Goal: Find specific page/section: Find specific page/section

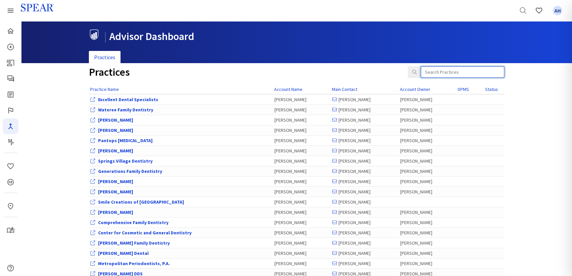
click at [433, 74] on input "search" at bounding box center [463, 71] width 84 height 11
click at [482, 73] on input "search" at bounding box center [463, 71] width 84 height 11
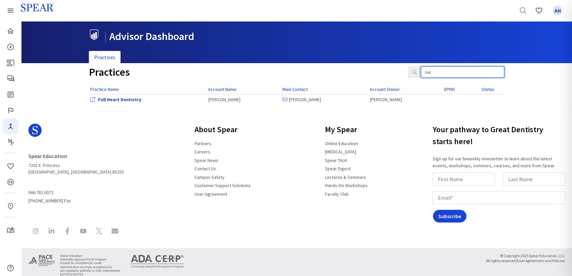
drag, startPoint x: 439, startPoint y: 73, endPoint x: 403, endPoint y: 51, distance: 42.3
click at [397, 72] on div "Practices sar" at bounding box center [296, 75] width 425 height 18
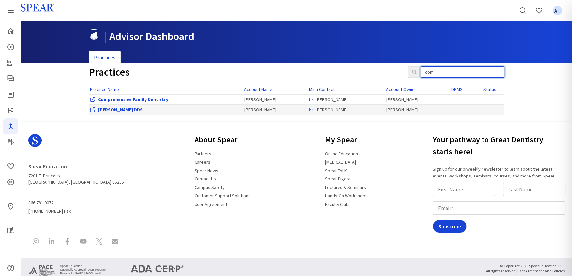
type input "com"
click at [122, 108] on link "[PERSON_NAME] DDS" at bounding box center [120, 110] width 45 height 6
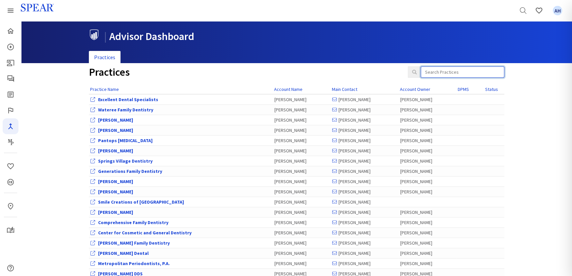
click at [447, 75] on input "search" at bounding box center [463, 71] width 84 height 11
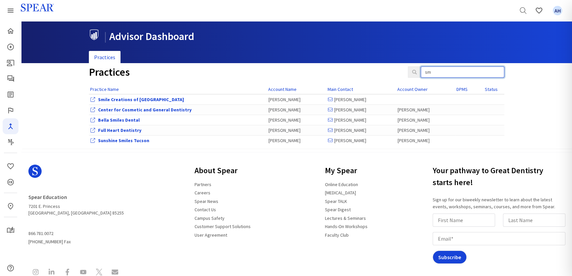
type input "s"
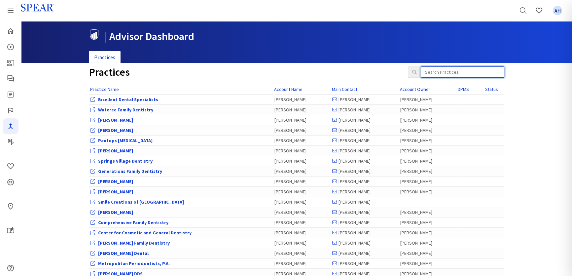
click at [439, 71] on input "search" at bounding box center [463, 71] width 84 height 11
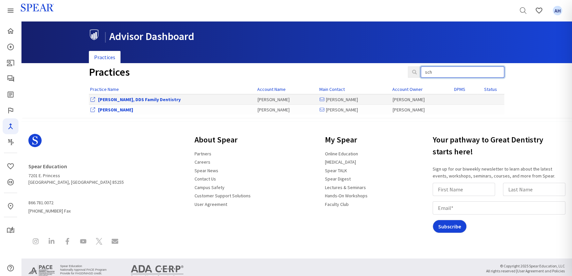
type input "sch"
click at [134, 99] on link "[PERSON_NAME], DDS Family Dentistry" at bounding box center [139, 99] width 83 height 6
